Goal: Find specific page/section: Find specific page/section

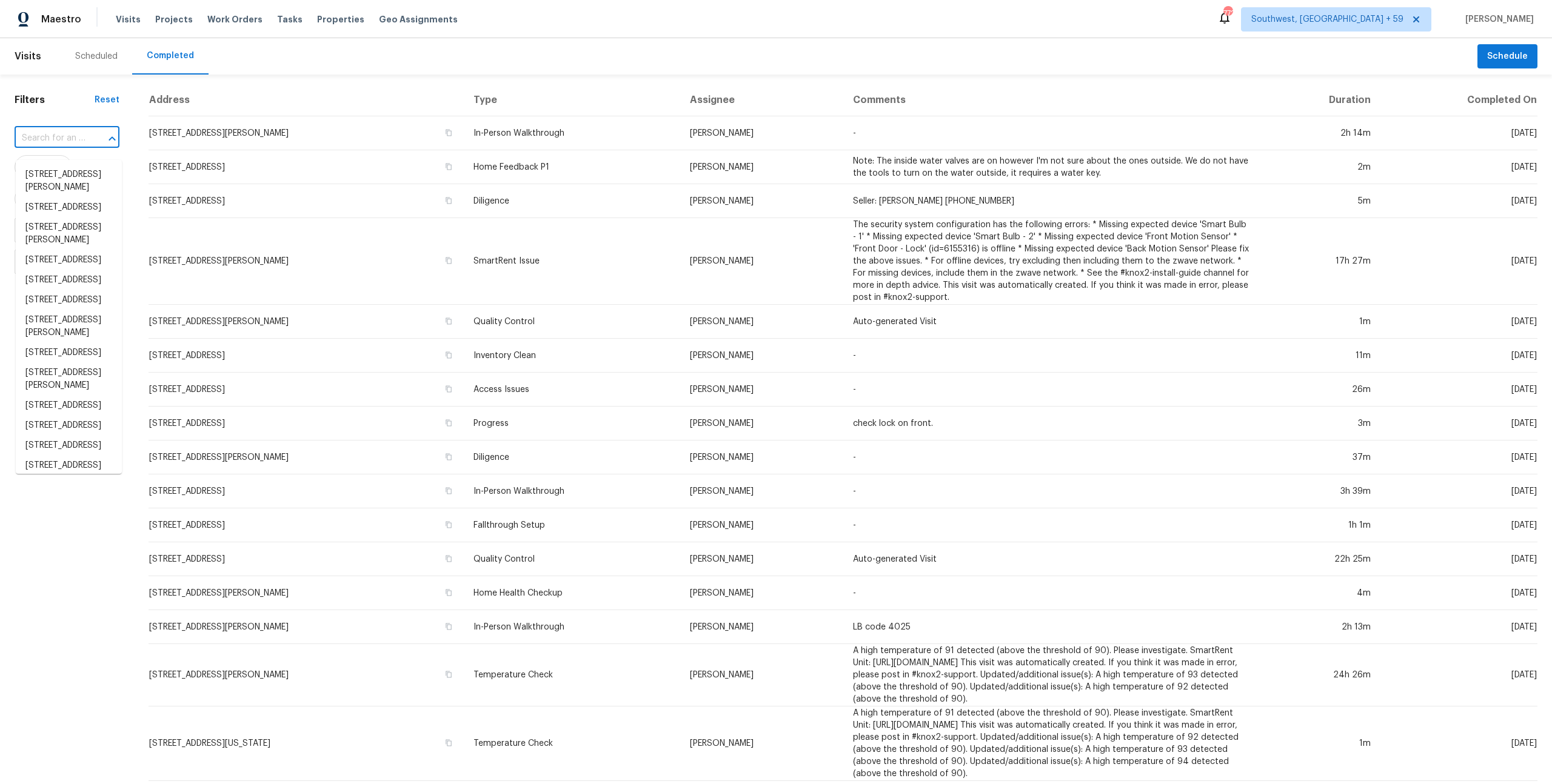
click at [81, 148] on input "text" at bounding box center [50, 139] width 71 height 18
paste input "[STREET_ADDRESS][PERSON_NAME]"
type input "[STREET_ADDRESS][PERSON_NAME]"
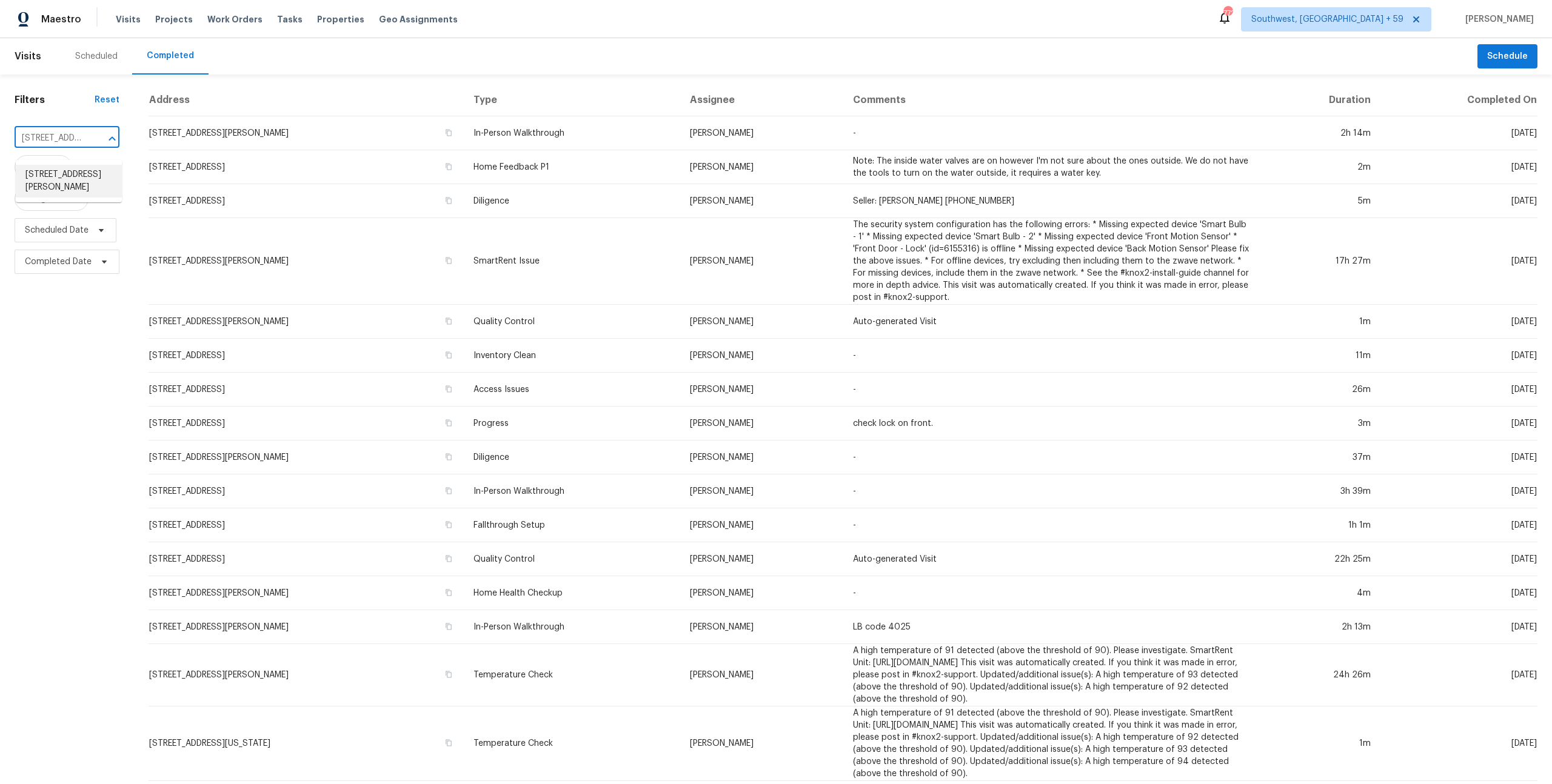
click at [73, 179] on li "[STREET_ADDRESS][PERSON_NAME]" at bounding box center [69, 182] width 107 height 33
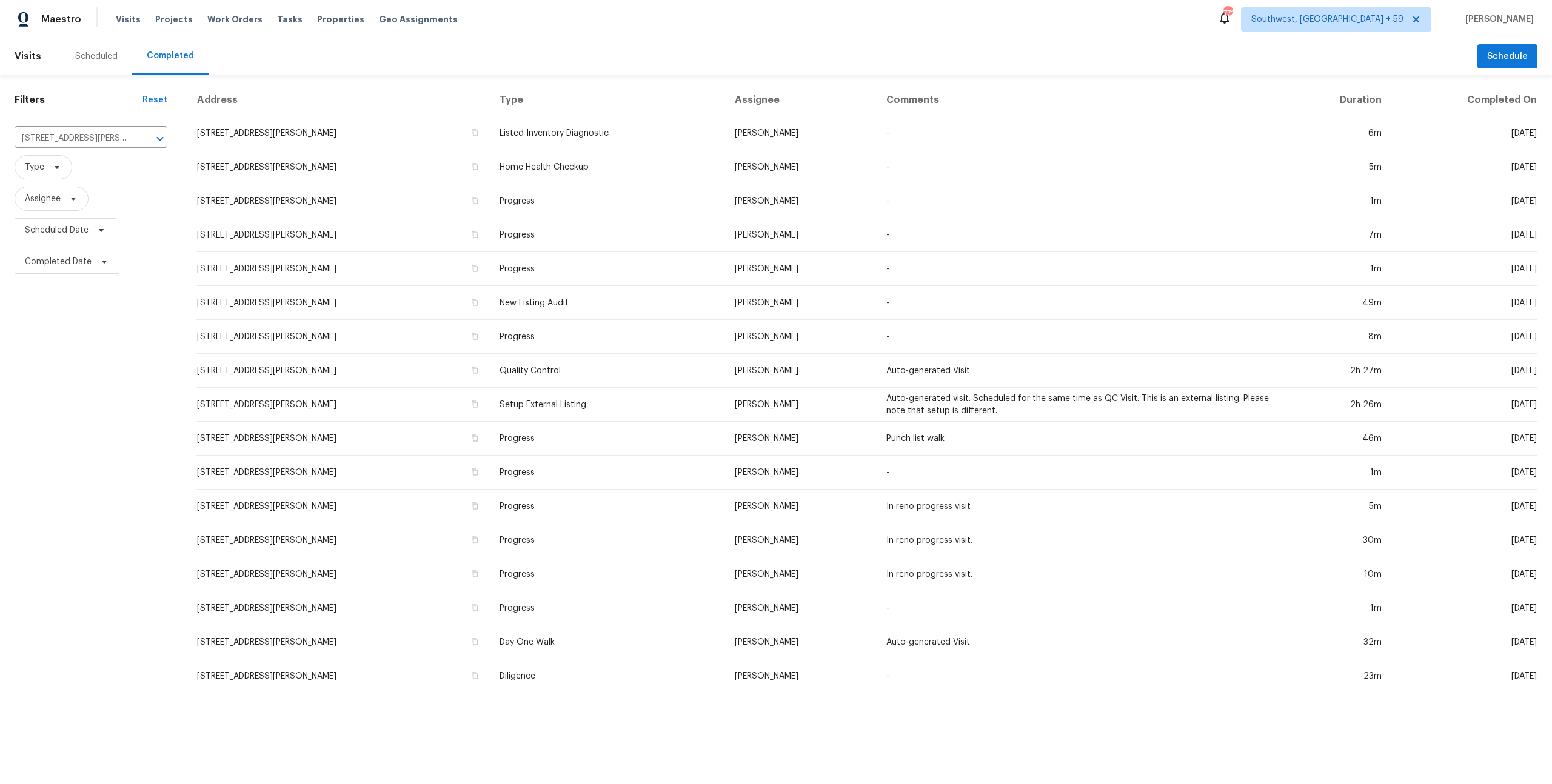
click at [90, 58] on div "Scheduled" at bounding box center [96, 56] width 42 height 12
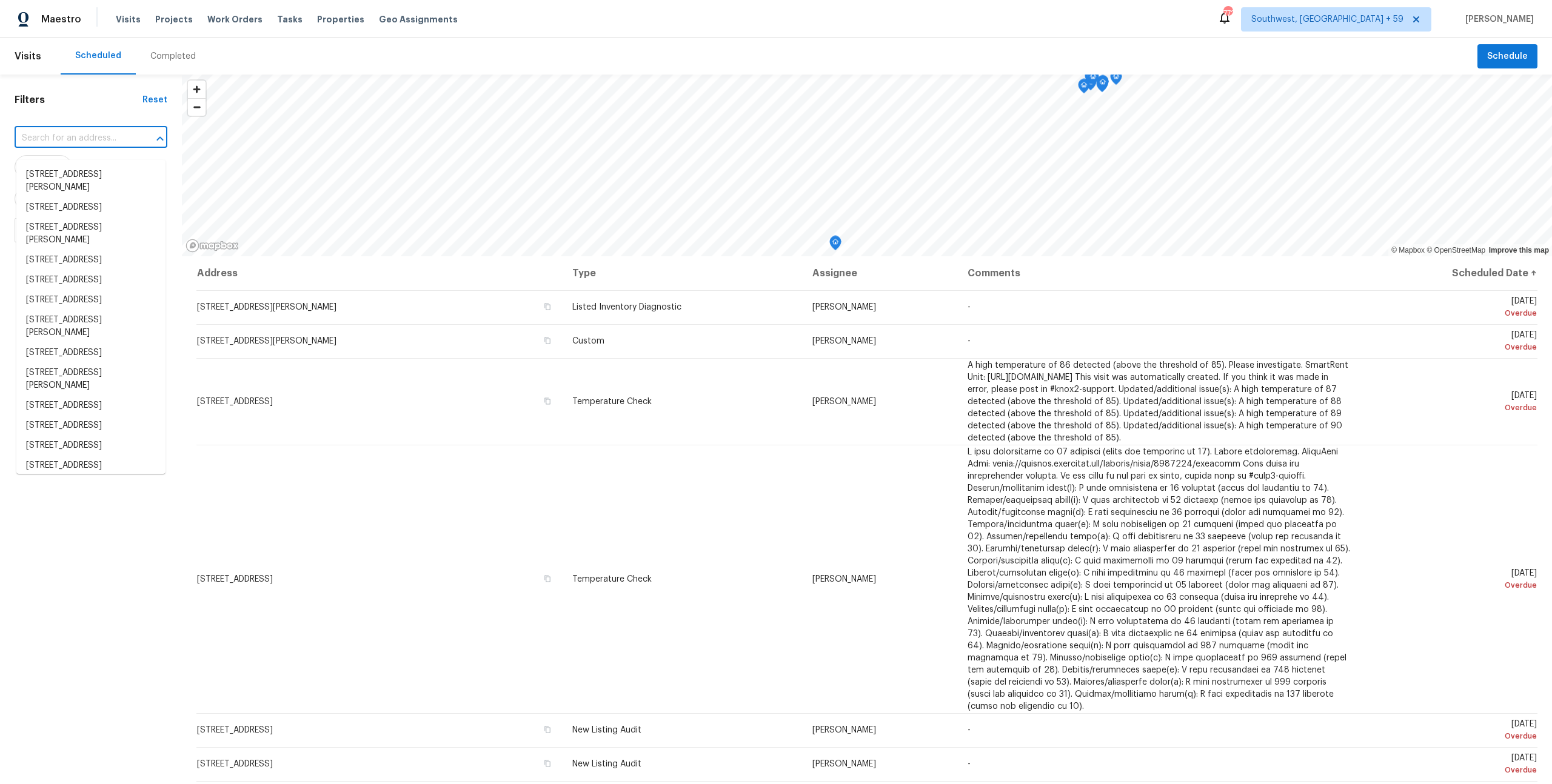
click at [96, 143] on input "text" at bounding box center [73, 139] width 118 height 18
paste input "[STREET_ADDRESS][PERSON_NAME]"
type input "[STREET_ADDRESS][PERSON_NAME]"
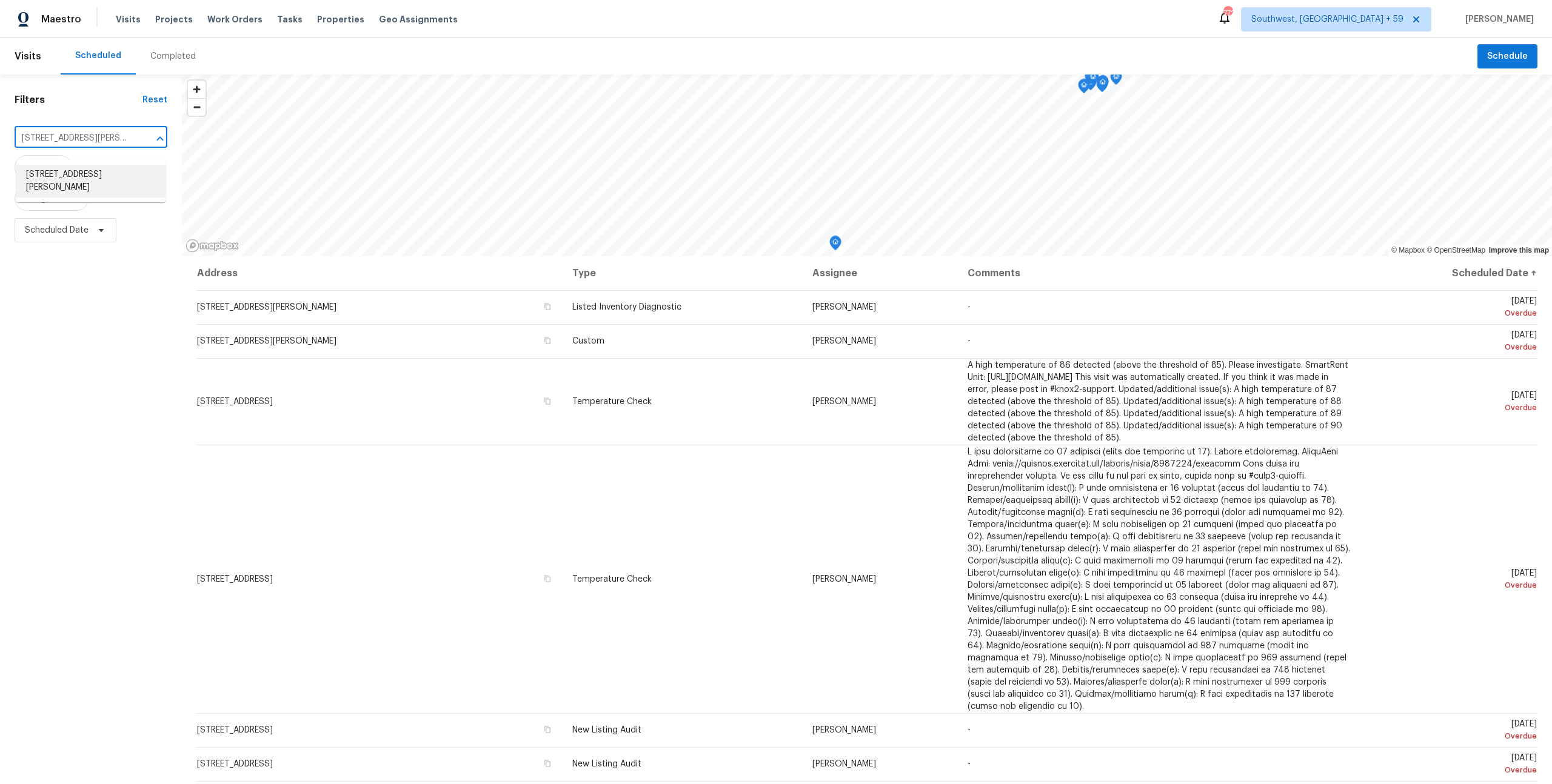
click at [84, 175] on li "[STREET_ADDRESS][PERSON_NAME]" at bounding box center [91, 182] width 149 height 33
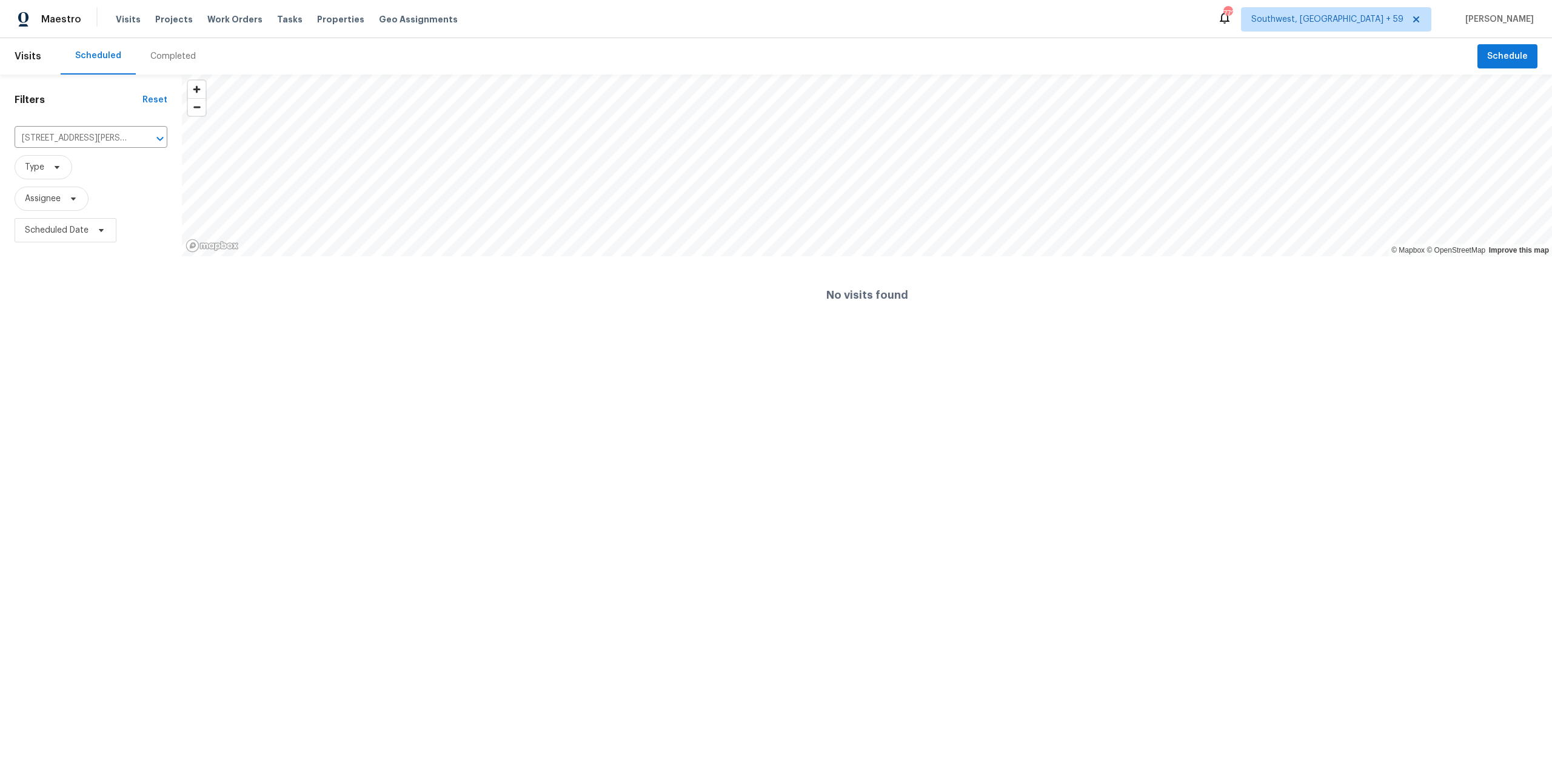
click at [166, 55] on div "Completed" at bounding box center [174, 56] width 46 height 12
click at [84, 148] on div at bounding box center [776, 392] width 1552 height 784
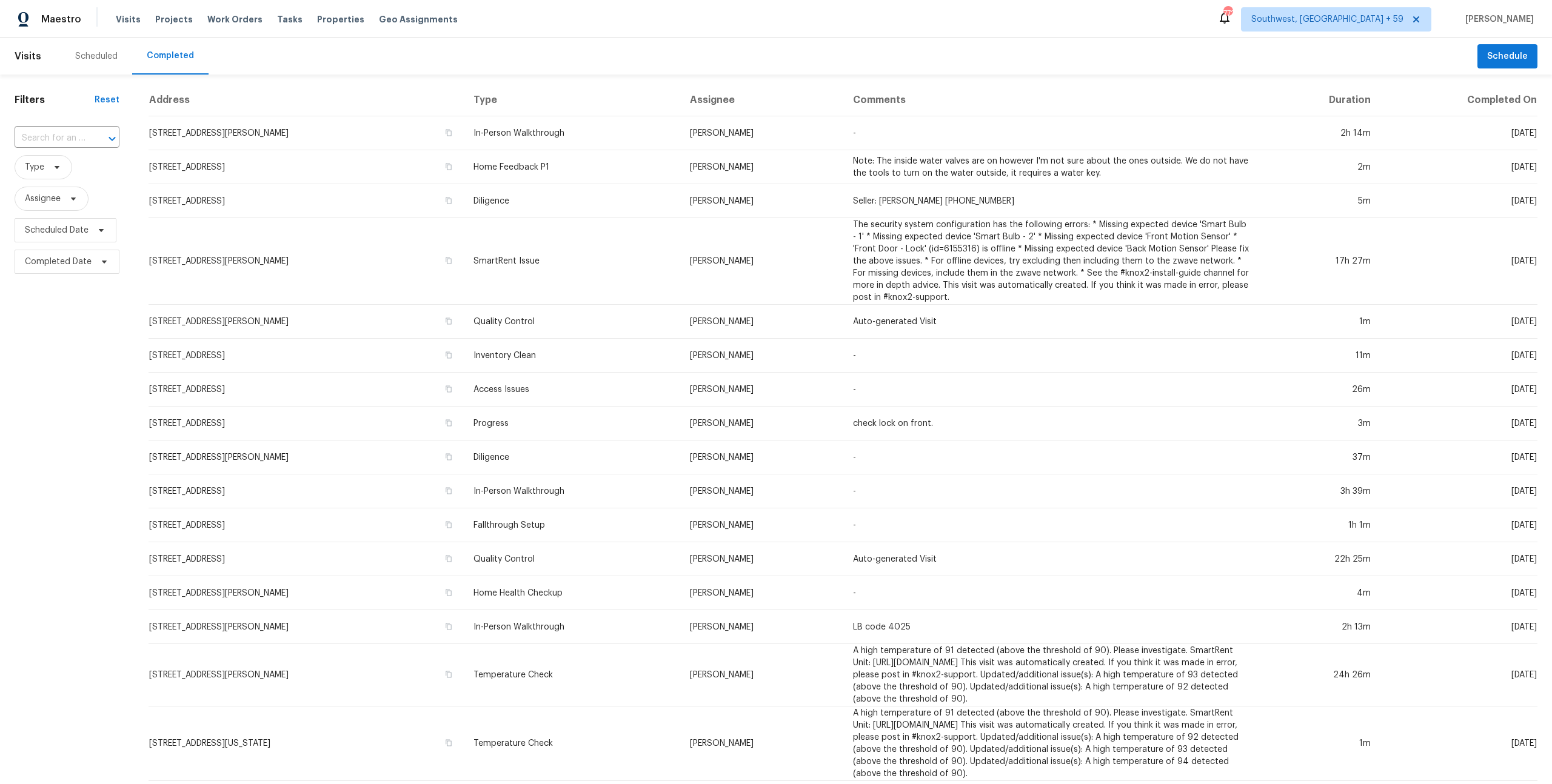
click at [76, 145] on input "text" at bounding box center [50, 139] width 71 height 18
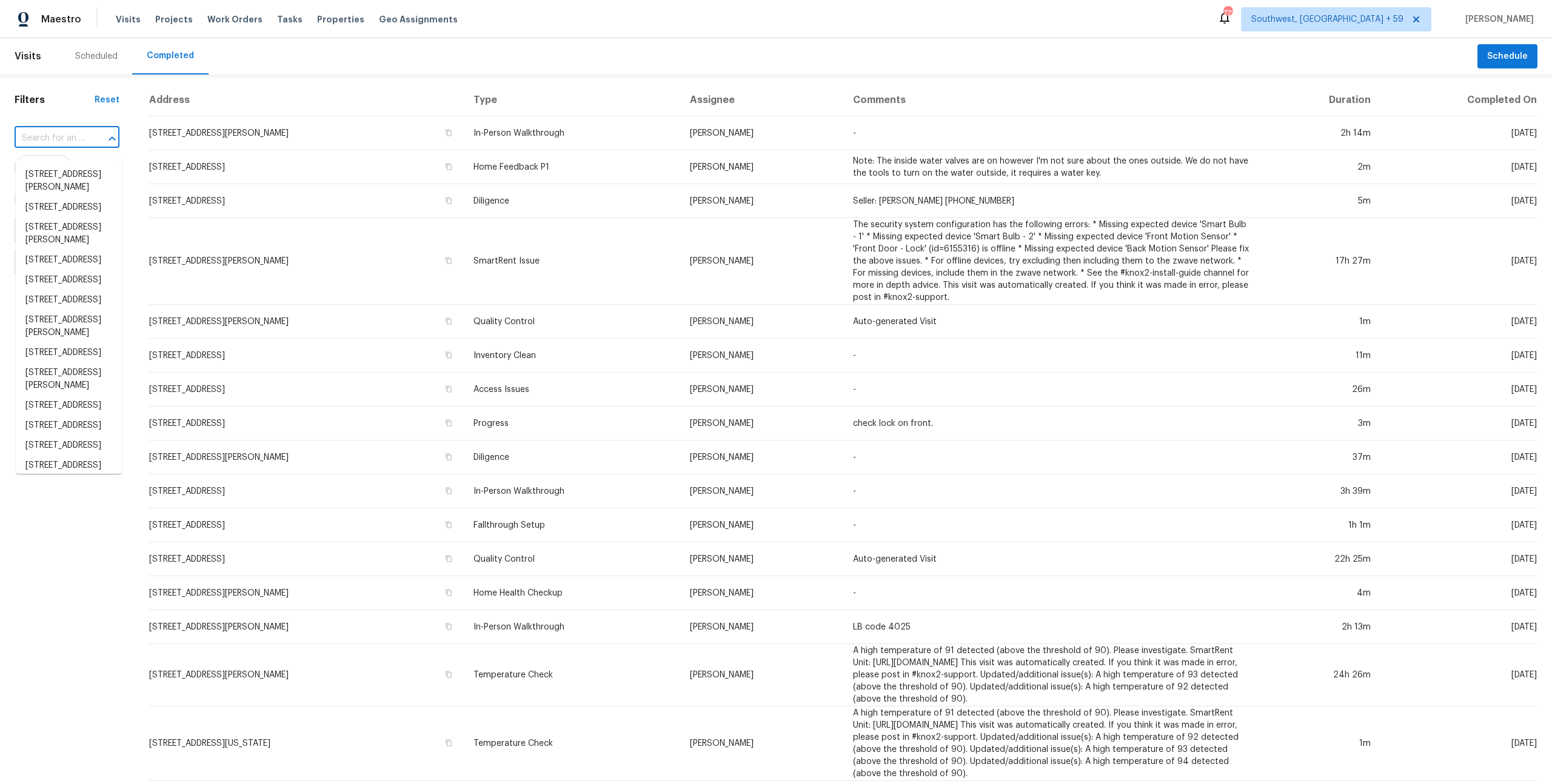
paste input "[STREET_ADDRESS][PERSON_NAME]"
type input "[STREET_ADDRESS][PERSON_NAME]"
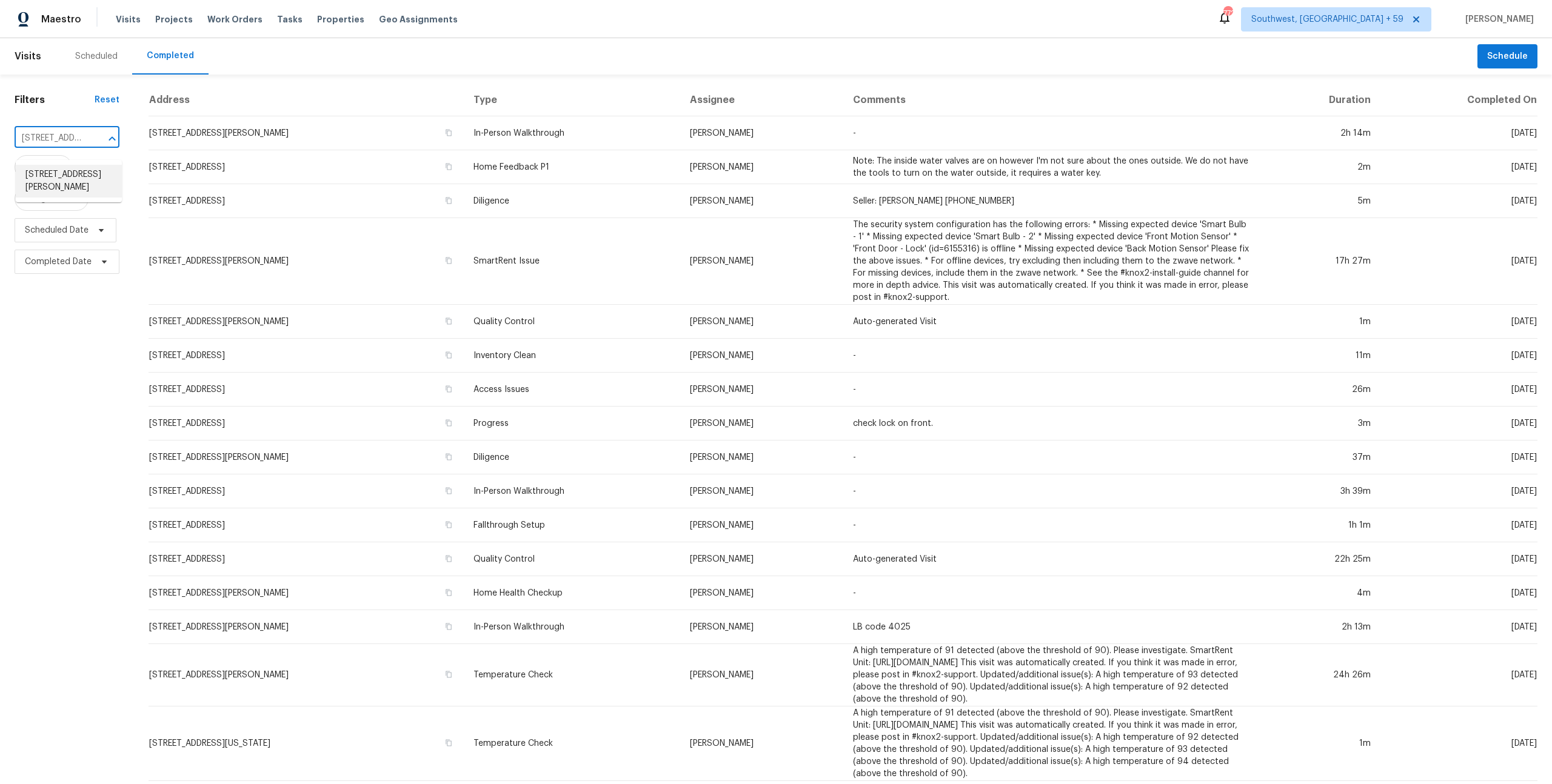
click at [71, 173] on li "[STREET_ADDRESS][PERSON_NAME]" at bounding box center [69, 182] width 107 height 33
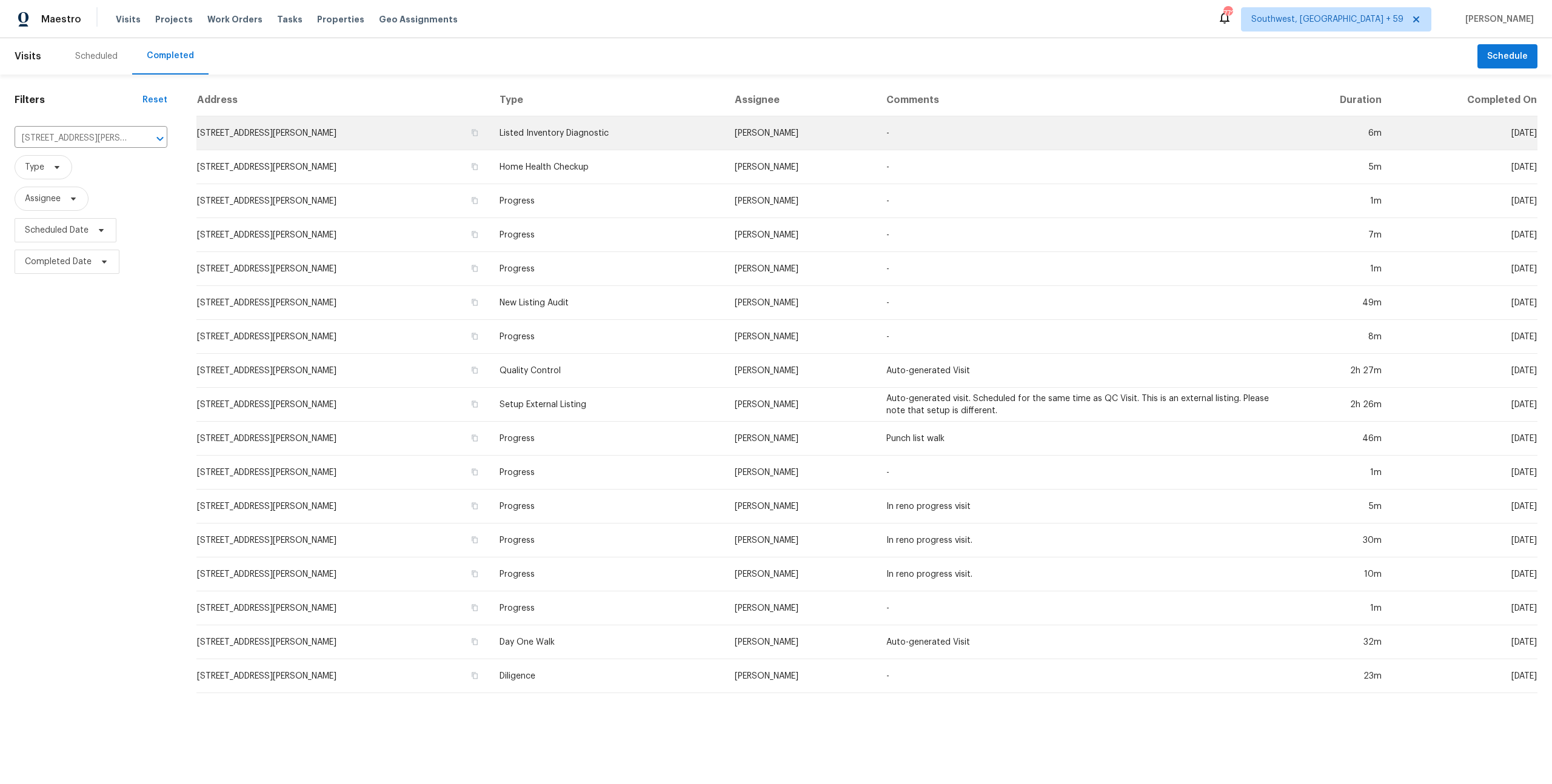
click at [288, 147] on td "[STREET_ADDRESS][PERSON_NAME]" at bounding box center [343, 133] width 293 height 34
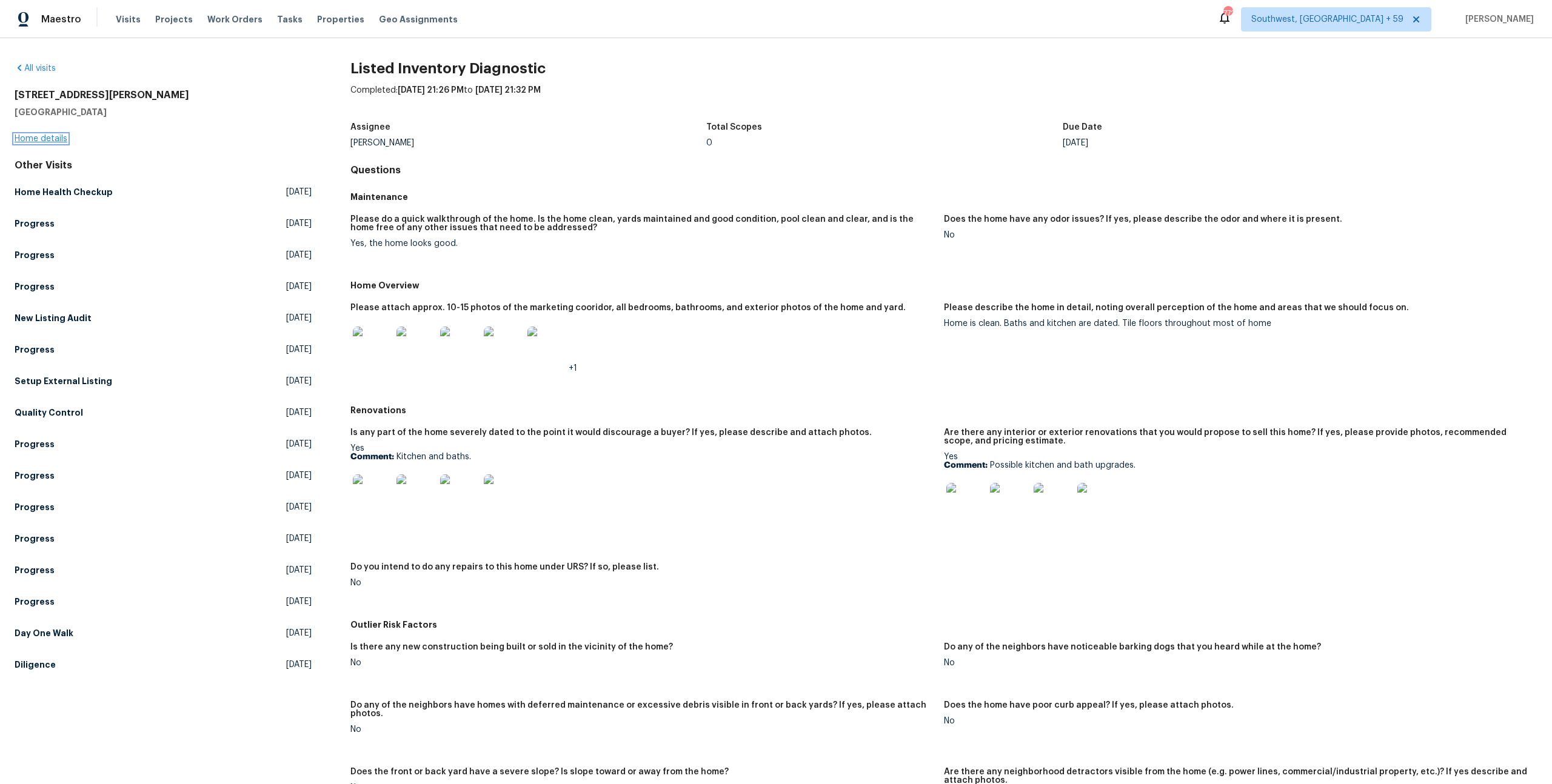
click at [53, 140] on link "Home details" at bounding box center [40, 139] width 52 height 8
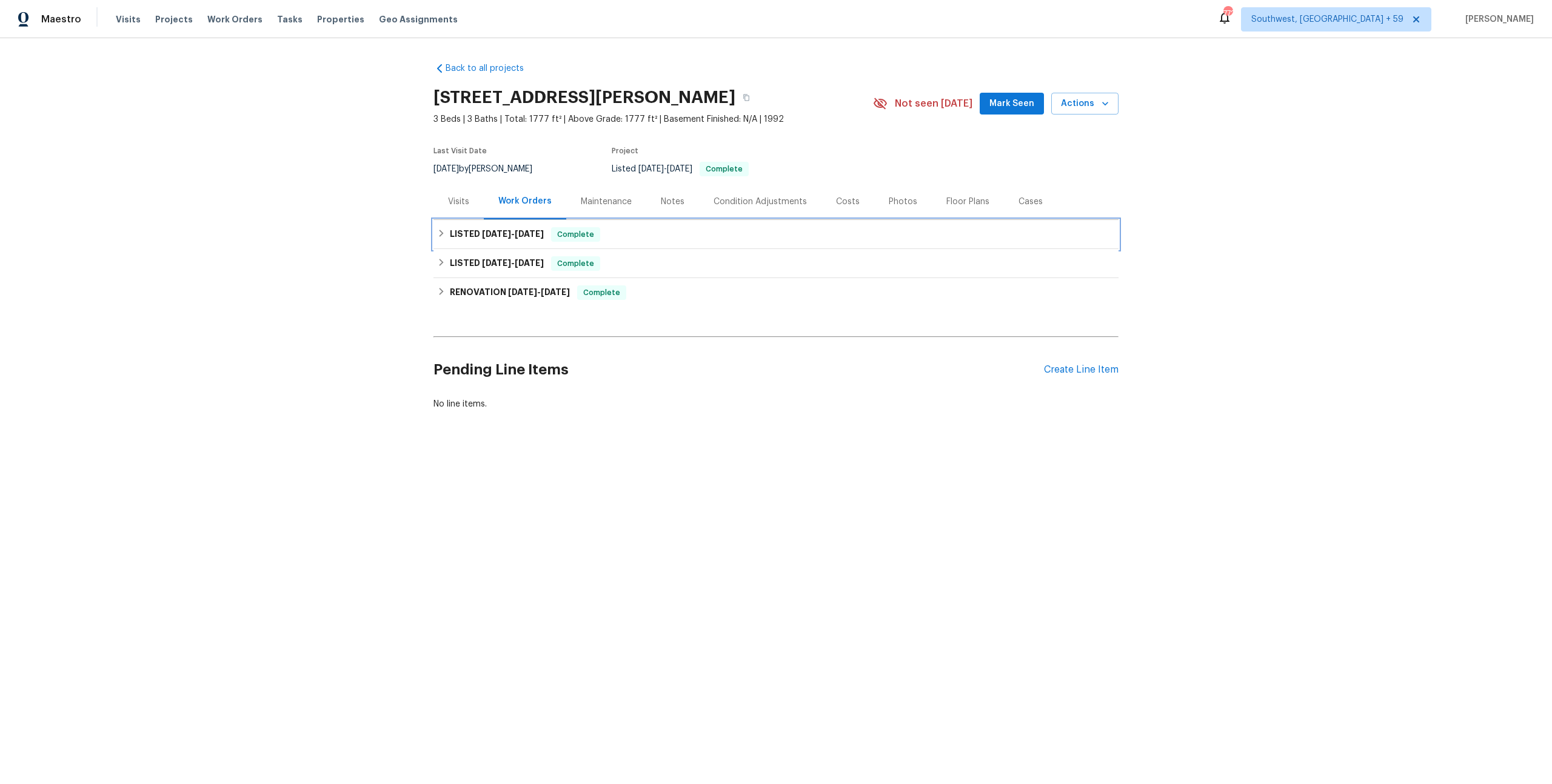
click at [588, 241] on span "Complete" at bounding box center [575, 234] width 47 height 12
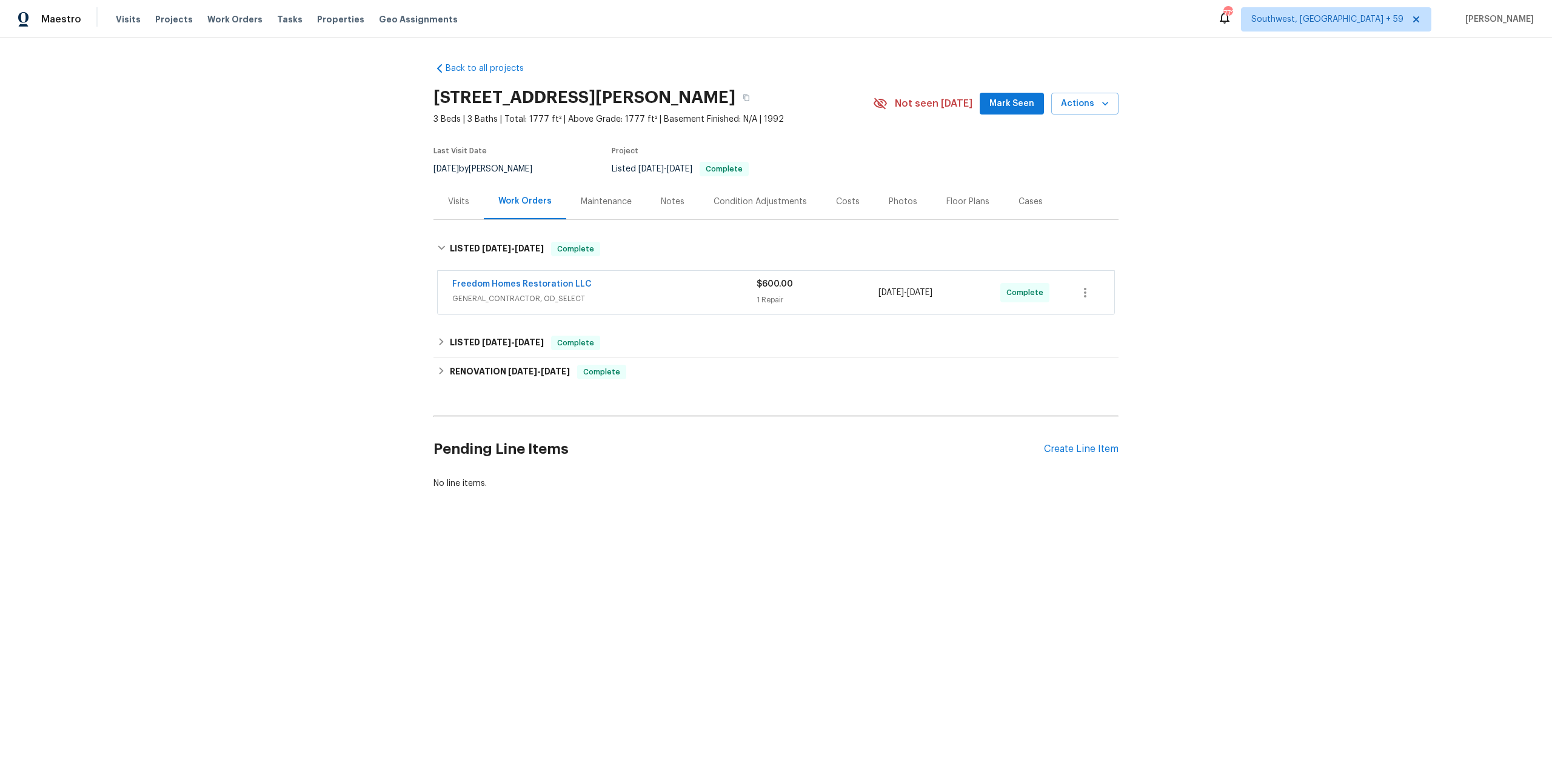
click at [581, 305] on span "GENERAL_CONTRACTOR, OD_SELECT" at bounding box center [603, 298] width 304 height 12
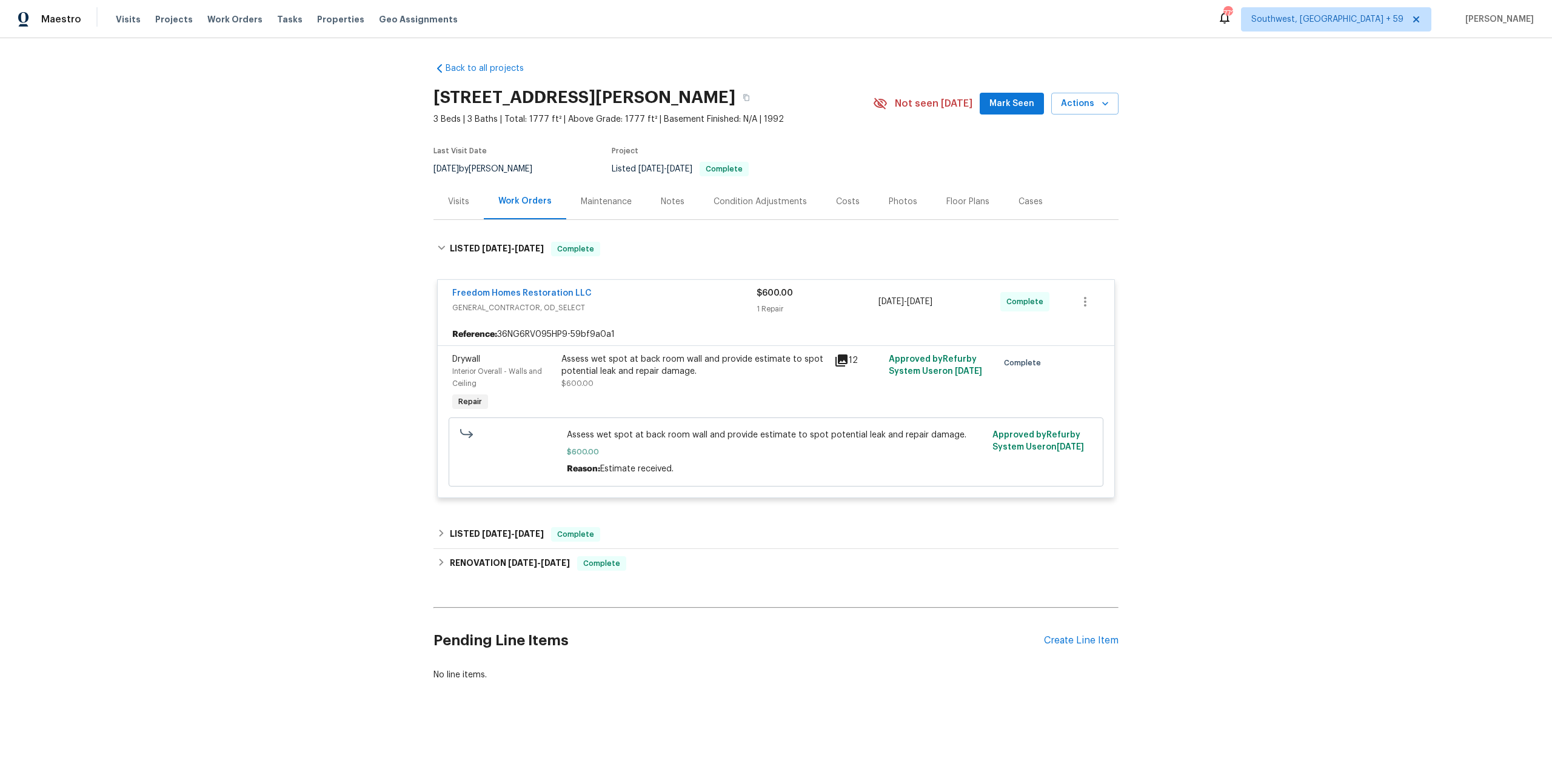
click at [844, 368] on icon at bounding box center [841, 361] width 15 height 15
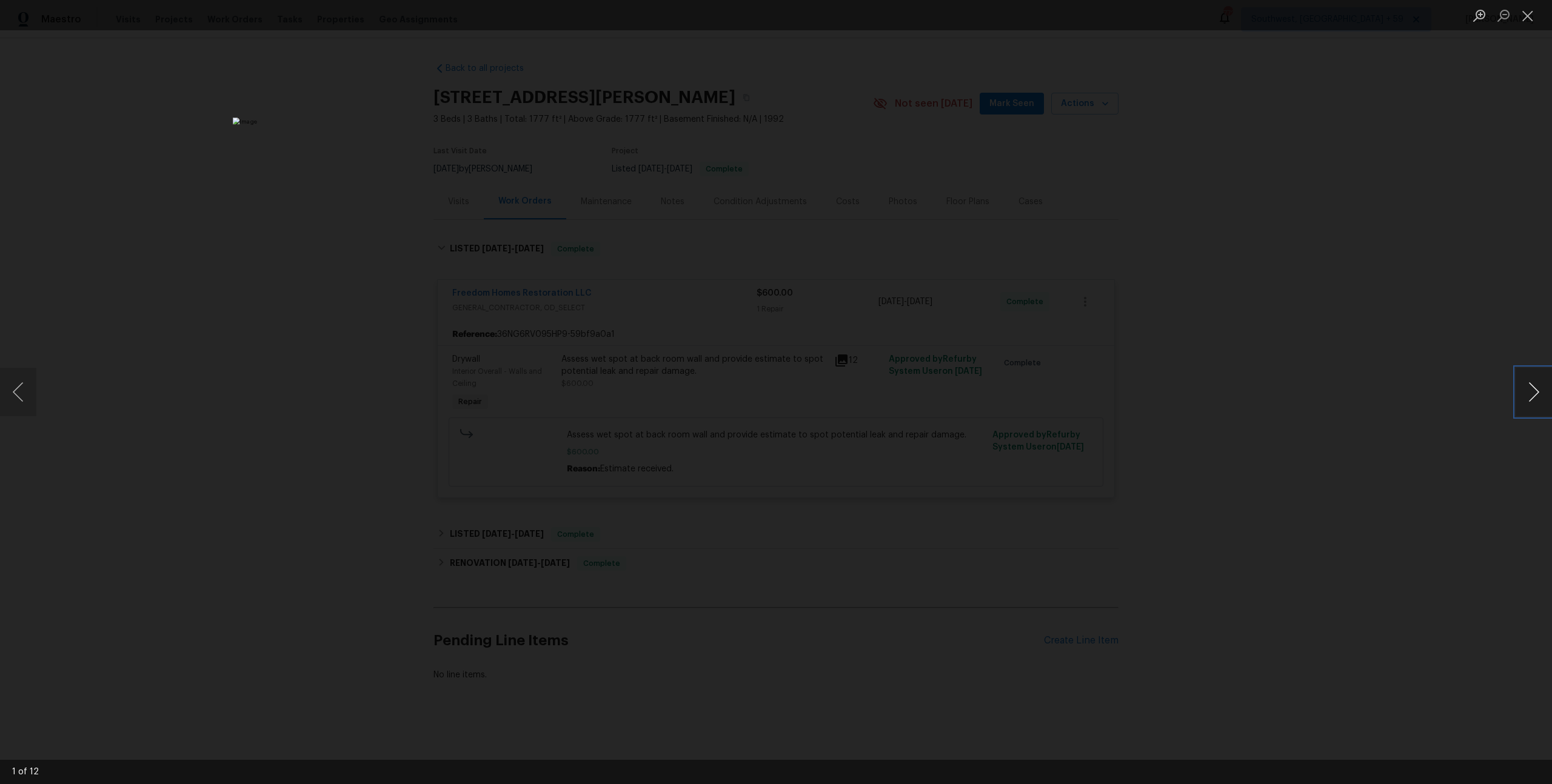
click at [1538, 383] on button "Next image" at bounding box center [1534, 392] width 37 height 49
click at [1533, 21] on button "Close lightbox" at bounding box center [1527, 15] width 24 height 21
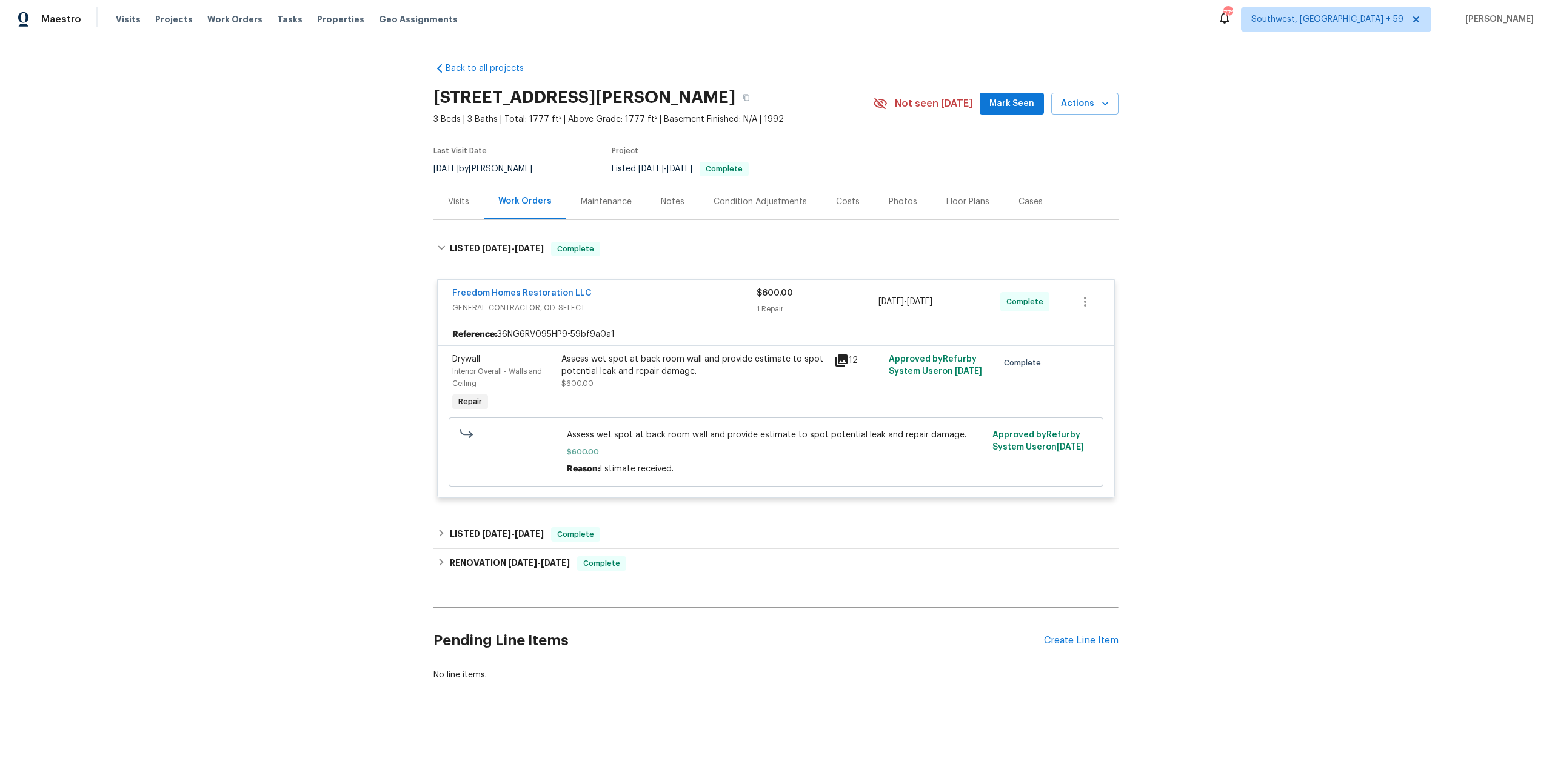
click at [463, 207] on div "Visits" at bounding box center [458, 201] width 21 height 12
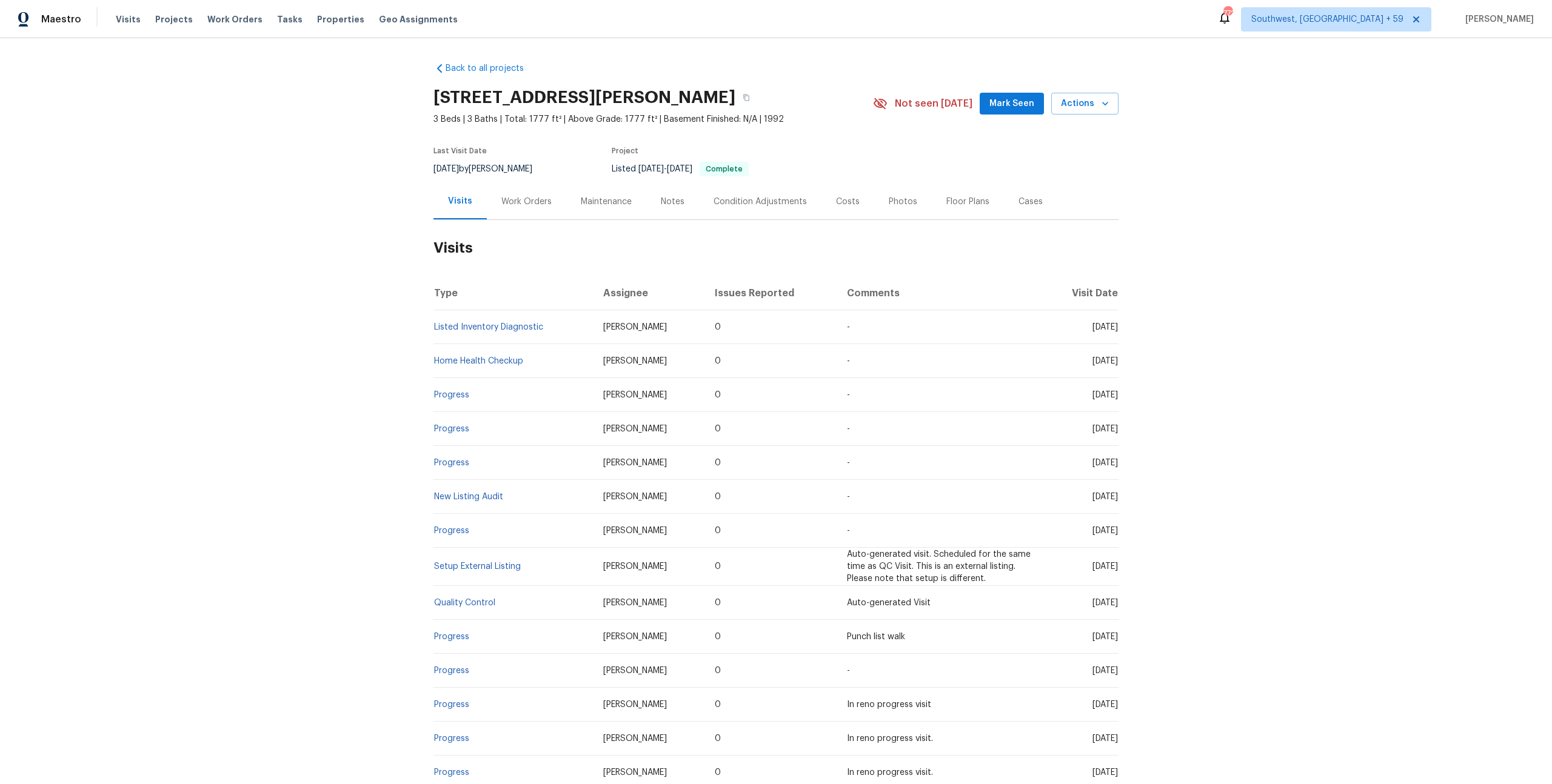
click at [571, 215] on div "Maintenance" at bounding box center [606, 201] width 80 height 36
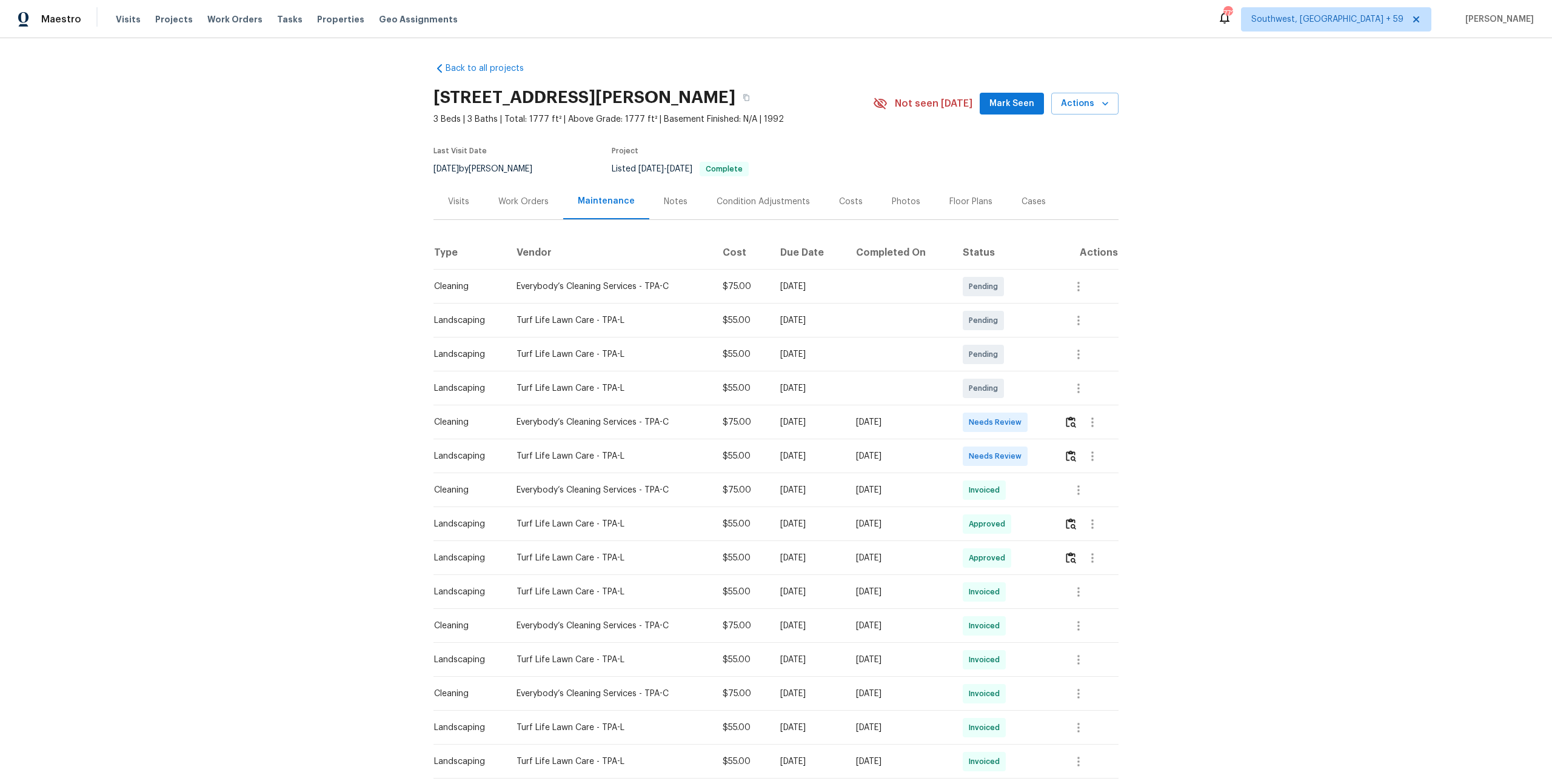
click at [568, 293] on div "Everybody’s Cleaning Services - TPA-C" at bounding box center [609, 286] width 186 height 12
click at [1085, 294] on icon "button" at bounding box center [1078, 286] width 15 height 15
click at [1296, 295] on div at bounding box center [776, 392] width 1552 height 784
click at [525, 207] on div "Work Orders" at bounding box center [523, 201] width 51 height 12
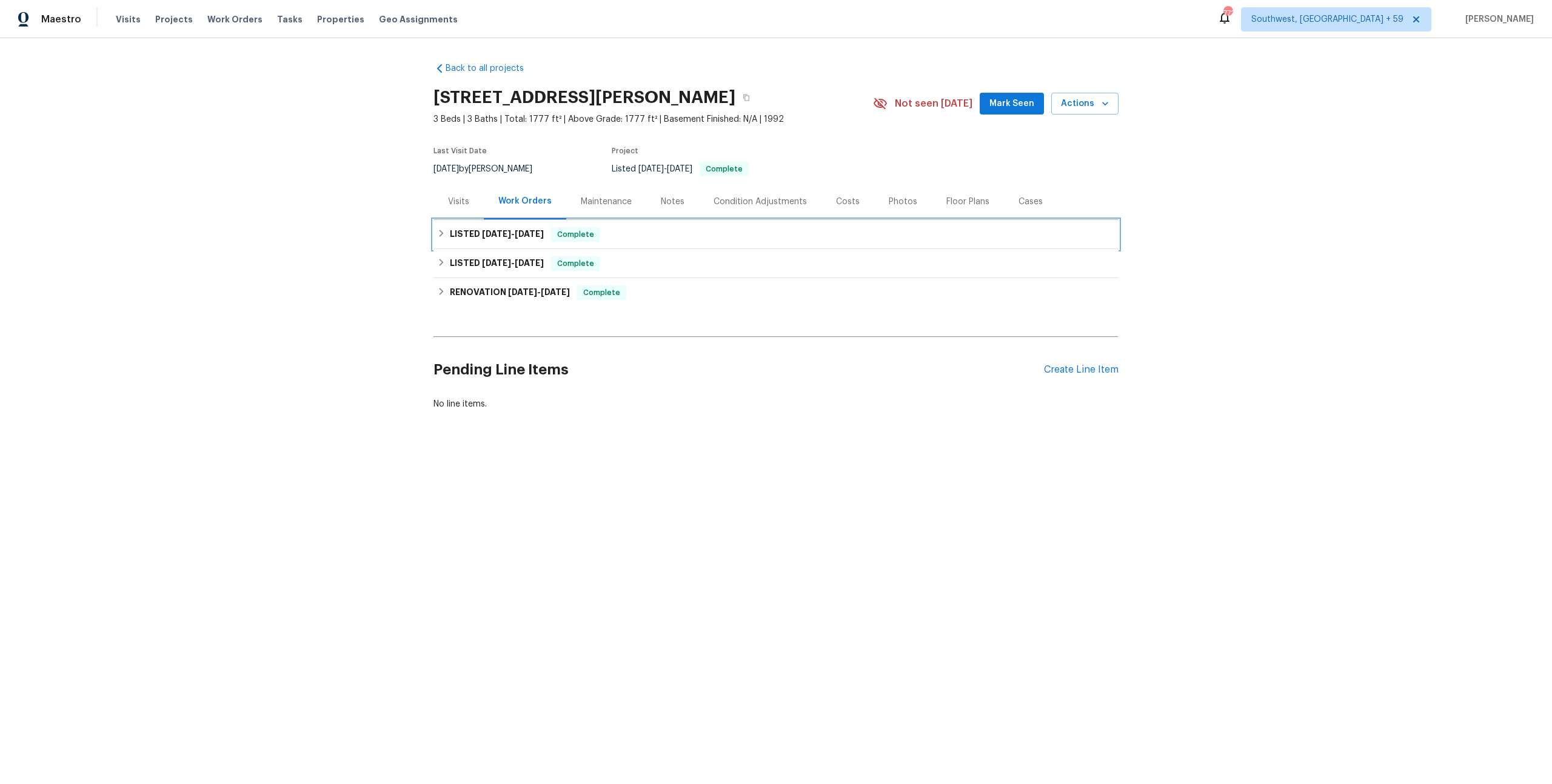
click at [511, 238] on span "[DATE]" at bounding box center [497, 233] width 29 height 8
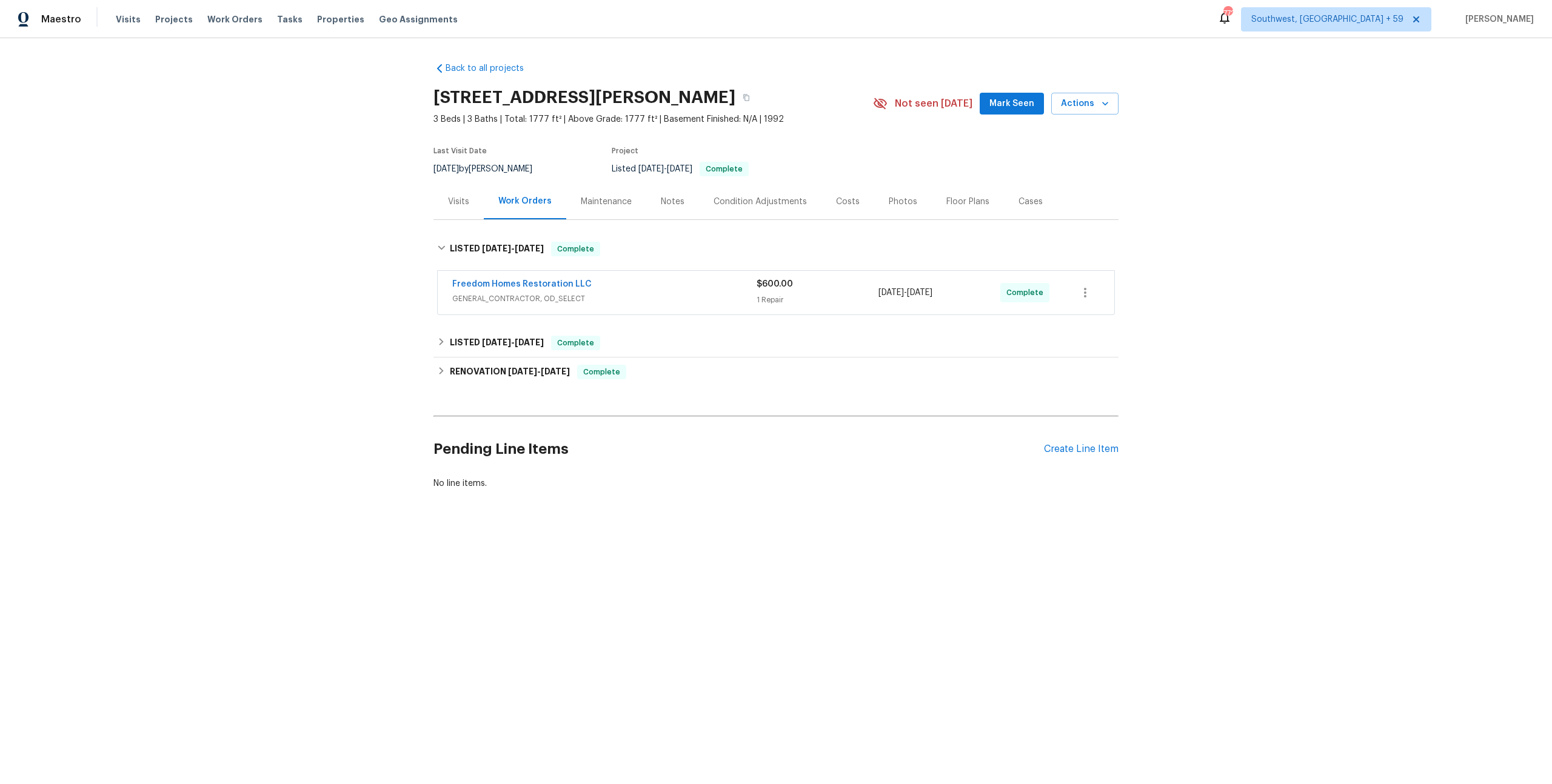
click at [905, 207] on div "Photos" at bounding box center [903, 201] width 28 height 12
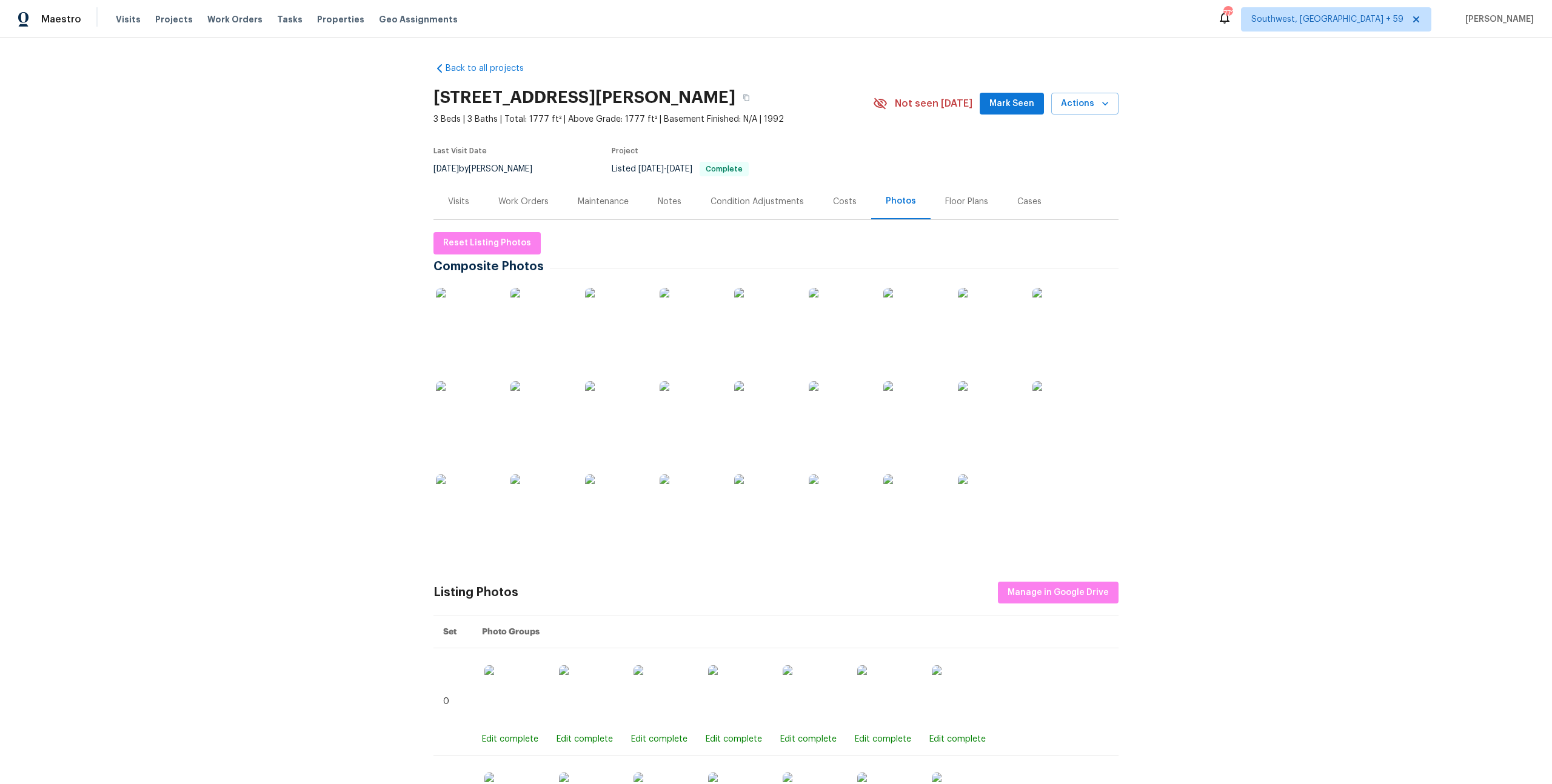
click at [857, 207] on div "Costs" at bounding box center [845, 201] width 24 height 12
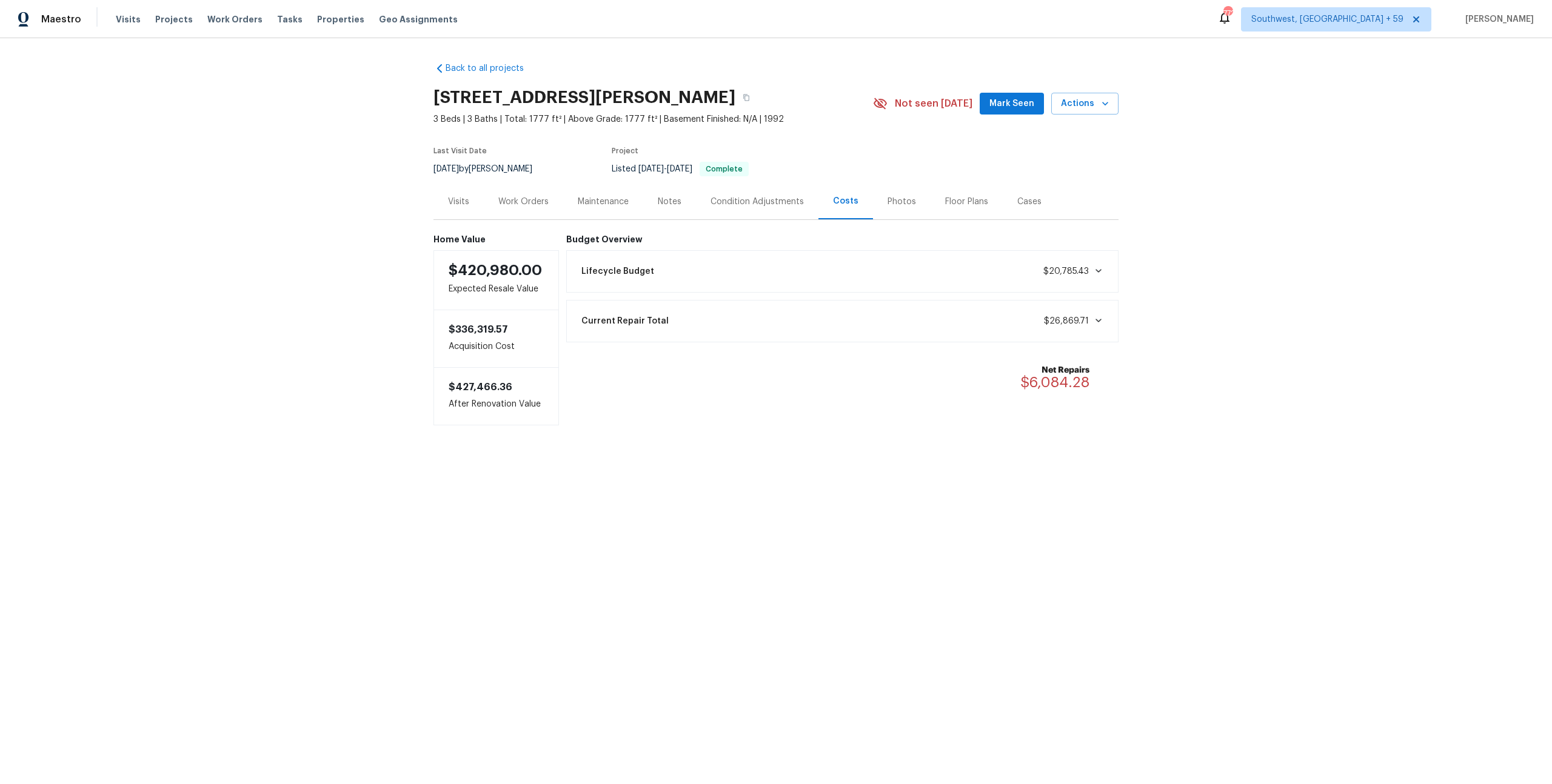
click at [766, 207] on div "Condition Adjustments" at bounding box center [758, 201] width 94 height 12
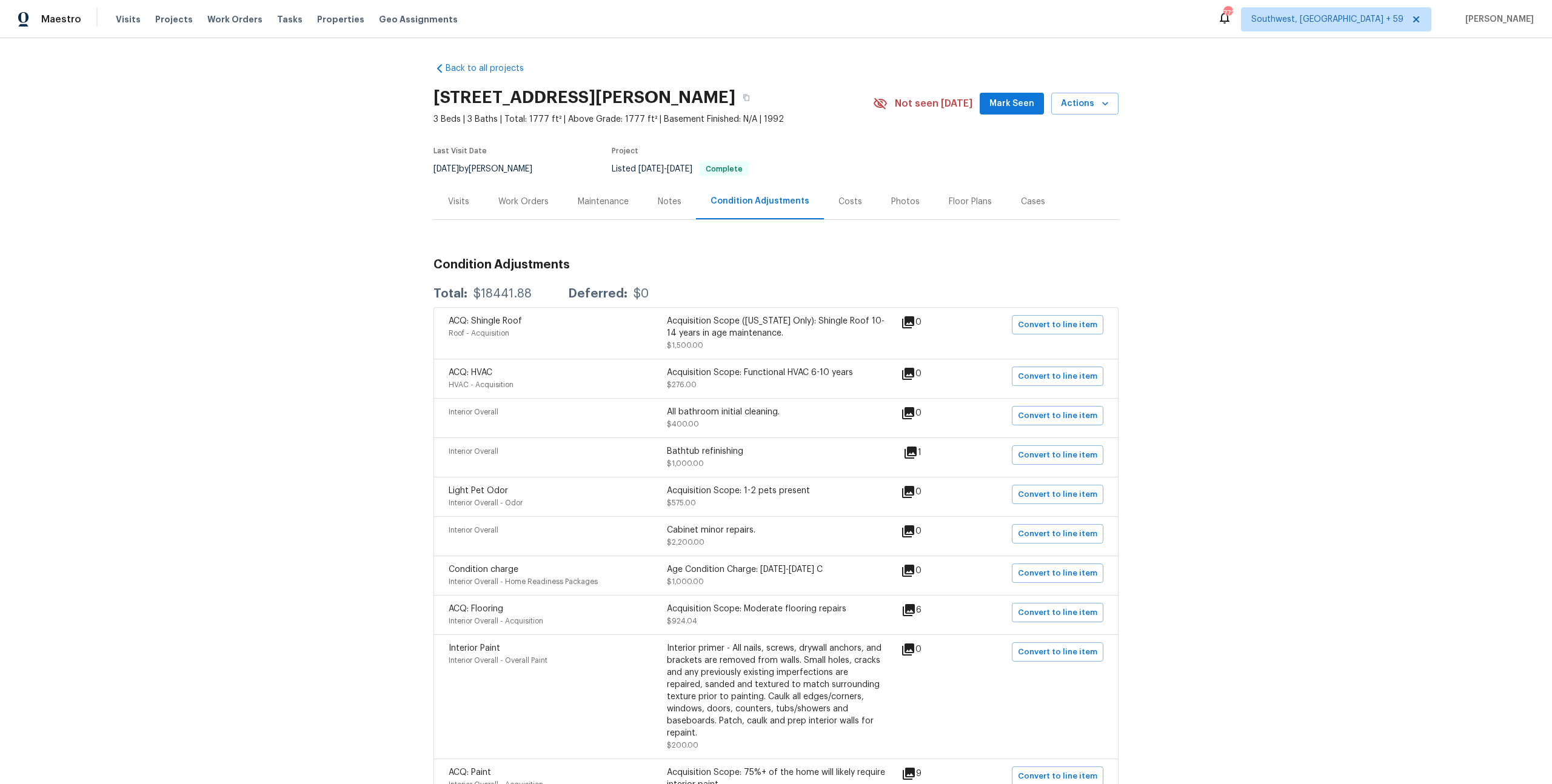
click at [590, 219] on div "Maintenance" at bounding box center [602, 201] width 80 height 36
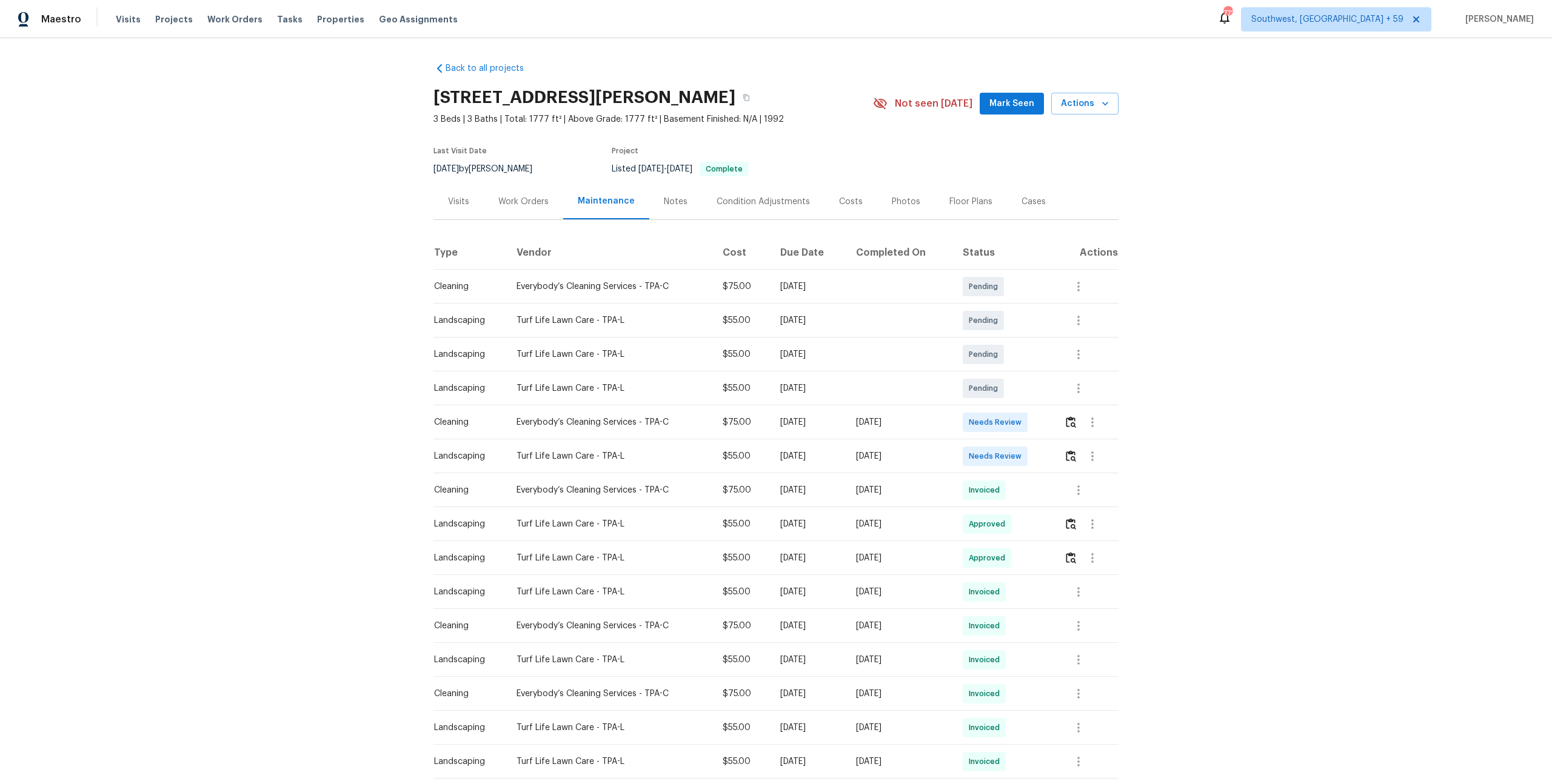
click at [436, 215] on div "Visits" at bounding box center [458, 201] width 51 height 36
